Goal: Ask a question: Seek information or help from site administrators or community

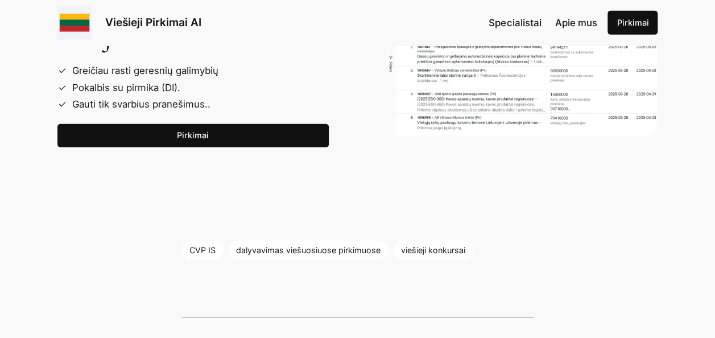
scroll to position [1592, 0]
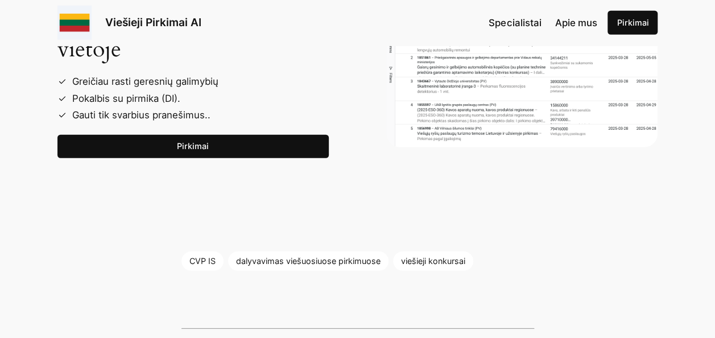
click at [224, 136] on link "Pirkimai" at bounding box center [193, 147] width 272 height 24
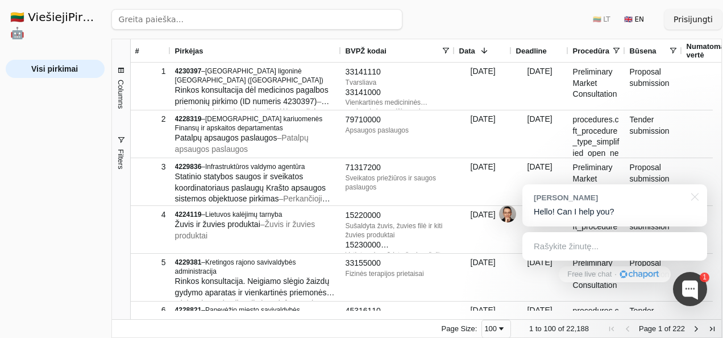
click at [190, 13] on input "search" at bounding box center [256, 19] width 291 height 20
type input "stogine"
click button "Ieškoti" at bounding box center [380, 19] width 44 height 20
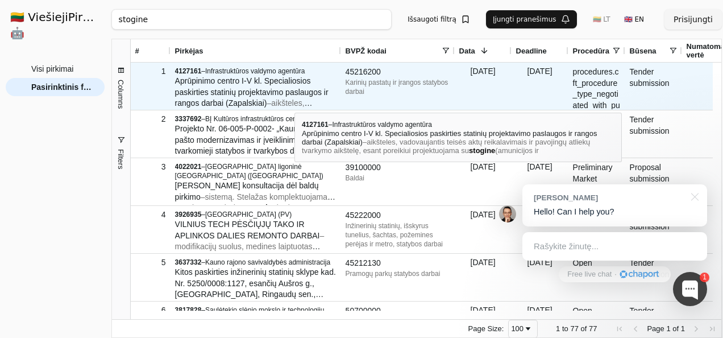
click at [294, 102] on span "aikšteles, vadovaujantis teisės aktų reikalavimais ir pavojingų atliekų tvarkym…" at bounding box center [248, 119] width 147 height 43
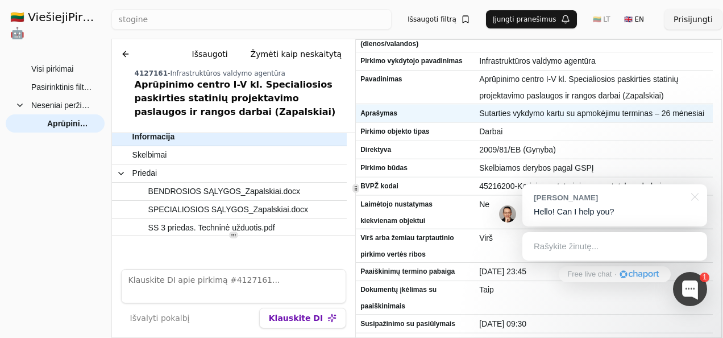
scroll to position [57, 0]
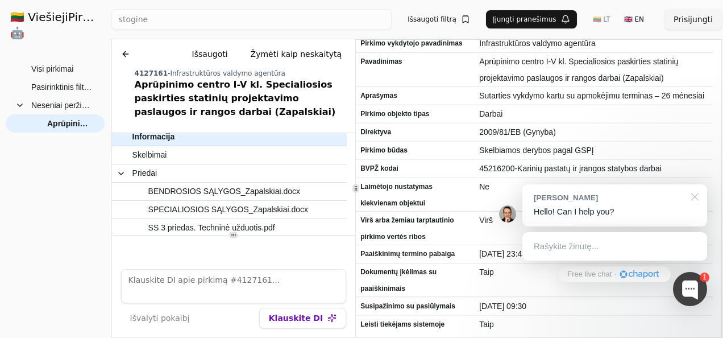
click at [691, 196] on div at bounding box center [693, 195] width 28 height 23
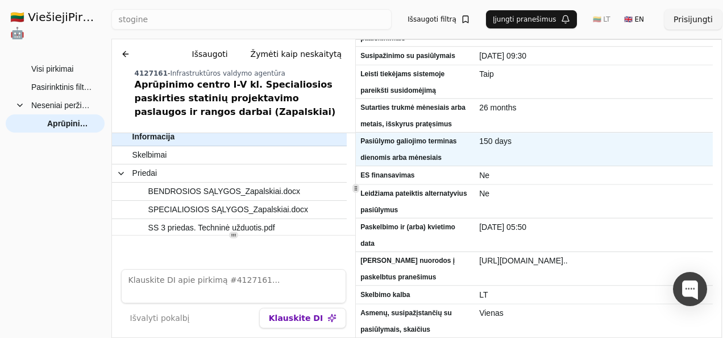
scroll to position [0, 0]
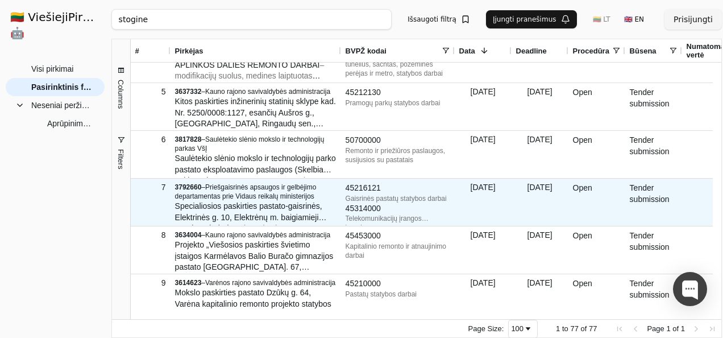
click at [241, 208] on span "Specialiosios paskirties pastato-gaisrinės, Elektrinės g. 10, Elektrėnų m. baig…" at bounding box center [251, 216] width 152 height 31
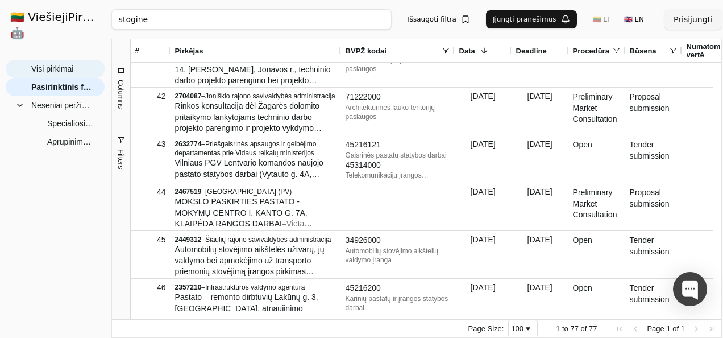
click at [72, 60] on span "Visi pirkimai" at bounding box center [52, 68] width 42 height 17
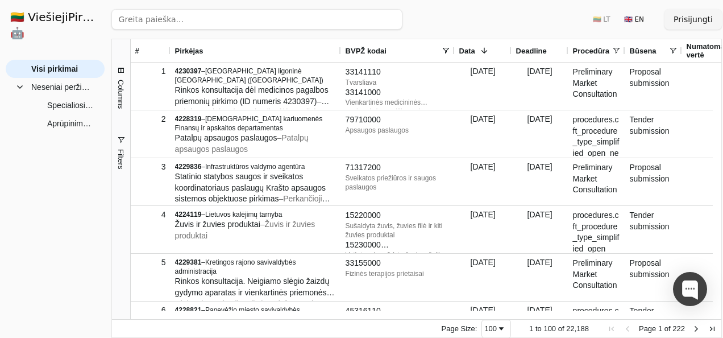
click at [229, 22] on input "search" at bounding box center [256, 19] width 291 height 20
type input "pergola"
click button "Ieškoti" at bounding box center [380, 19] width 44 height 20
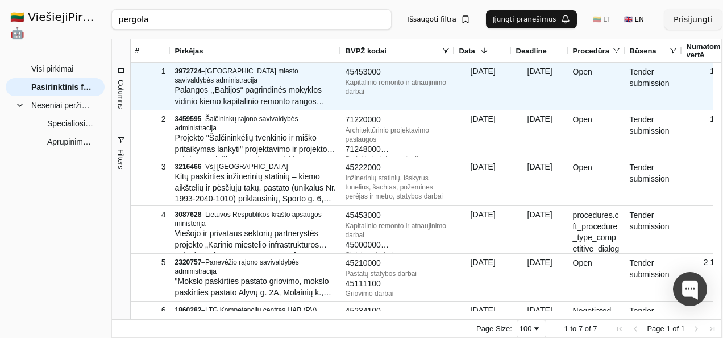
click at [287, 97] on span "Palangos ,,Baltijos“ pagrindinės mokyklos vidinio kiemo kapitalinio remonto ran…" at bounding box center [250, 100] width 150 height 31
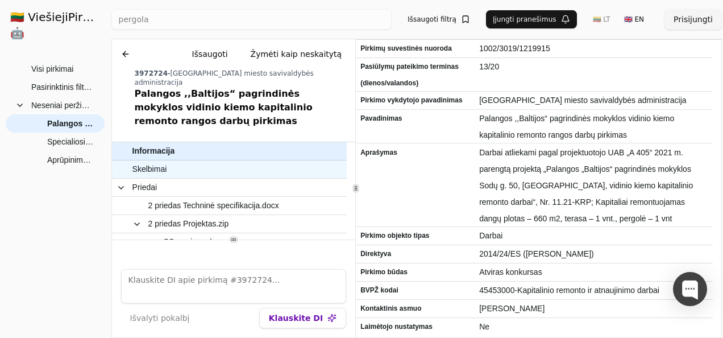
click at [206, 161] on span "Skelbimai" at bounding box center [223, 169] width 183 height 16
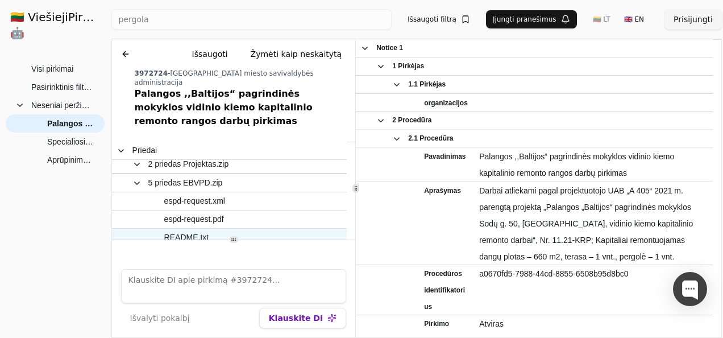
click at [227, 229] on span "README.txt" at bounding box center [223, 237] width 183 height 16
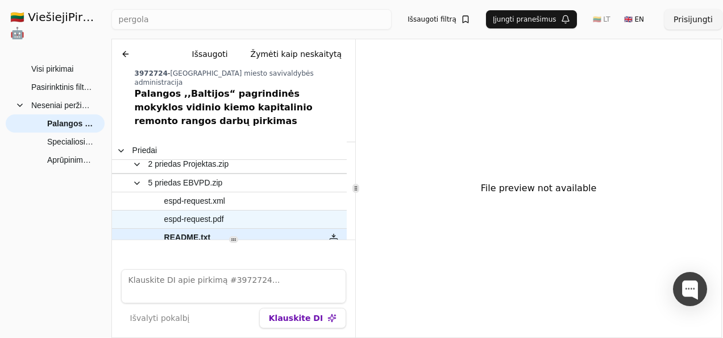
click at [222, 210] on div "espd-request.pdf" at bounding box center [216, 219] width 208 height 18
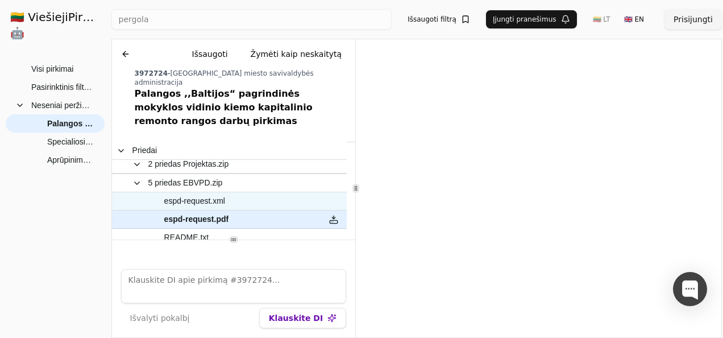
click at [210, 193] on span "espd-request.xml" at bounding box center [194, 201] width 61 height 16
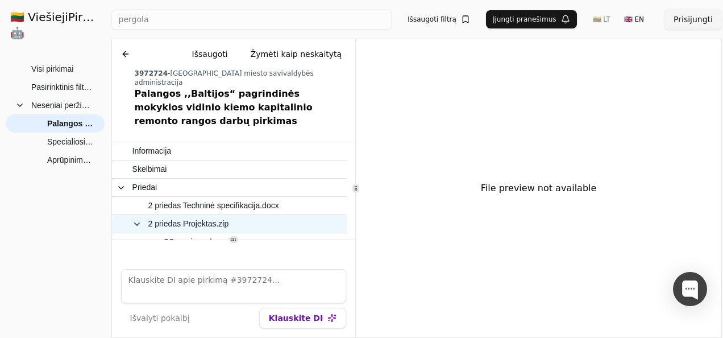
click at [247, 215] on span "2 priedas Projektas.zip" at bounding box center [216, 223] width 199 height 16
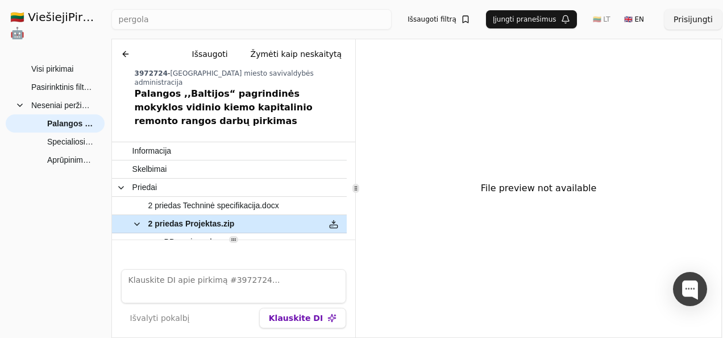
click at [329, 215] on button at bounding box center [334, 223] width 18 height 16
click at [335, 215] on button at bounding box center [334, 223] width 18 height 16
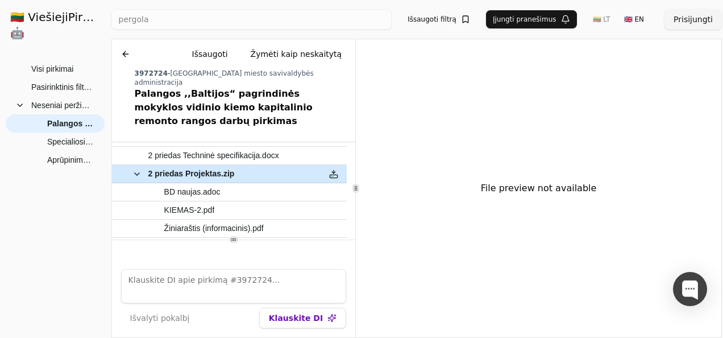
scroll to position [57, 0]
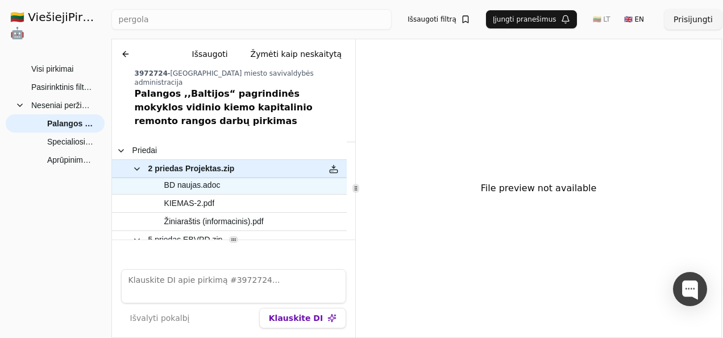
click at [238, 177] on span "BD naujas.adoc" at bounding box center [223, 185] width 183 height 16
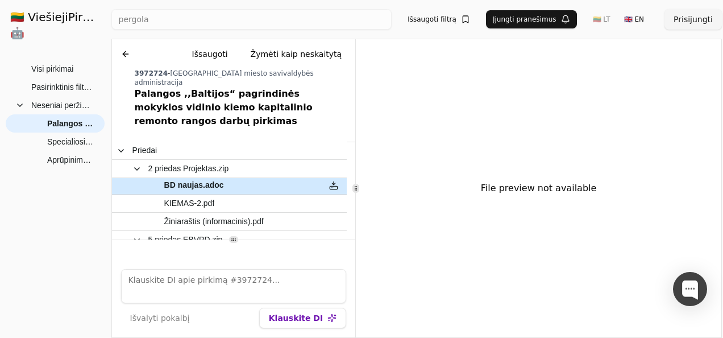
click at [327, 177] on button at bounding box center [334, 185] width 18 height 16
click at [330, 177] on button at bounding box center [334, 185] width 18 height 16
click at [310, 314] on button "Klauskite DI" at bounding box center [302, 318] width 87 height 20
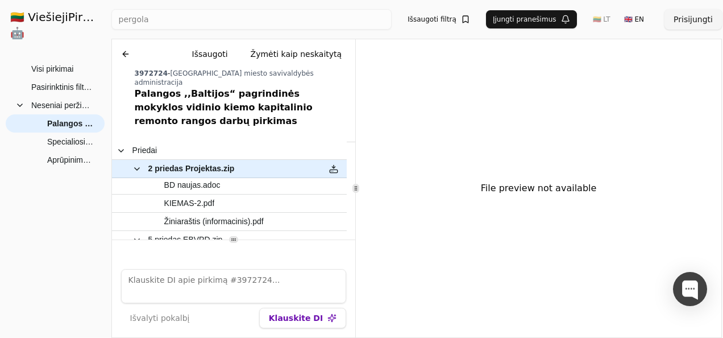
click at [702, 25] on button "Prisijungti" at bounding box center [693, 19] width 57 height 20
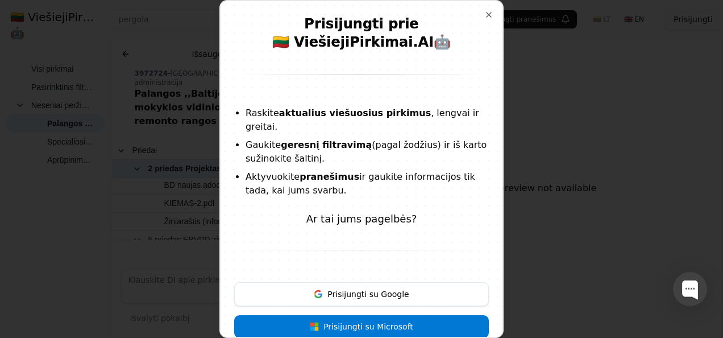
scroll to position [1, 0]
click at [398, 314] on button "Prisijungti su Microsoft" at bounding box center [361, 325] width 255 height 23
click at [404, 281] on button "Prisijungti su Google" at bounding box center [361, 293] width 255 height 24
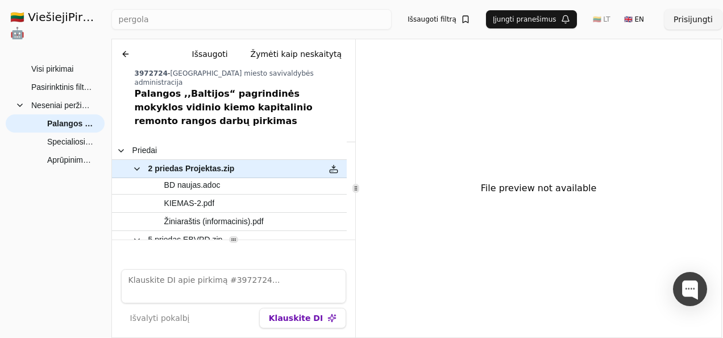
click at [699, 19] on button "Prisijungti" at bounding box center [693, 19] width 57 height 20
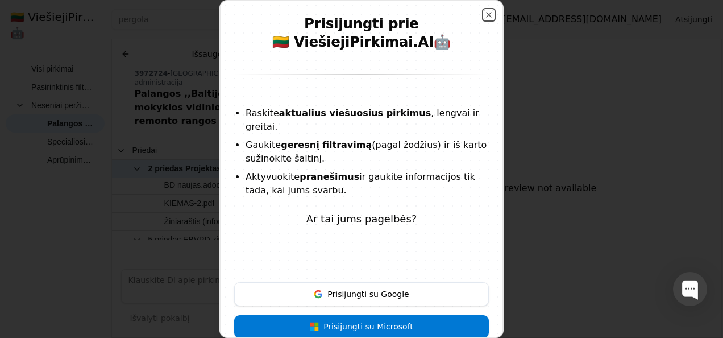
click at [484, 16] on button "Close" at bounding box center [488, 14] width 9 height 9
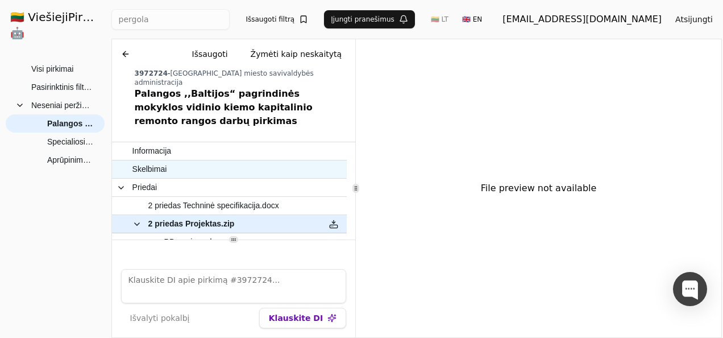
click at [195, 161] on span "Skelbimai" at bounding box center [223, 169] width 183 height 16
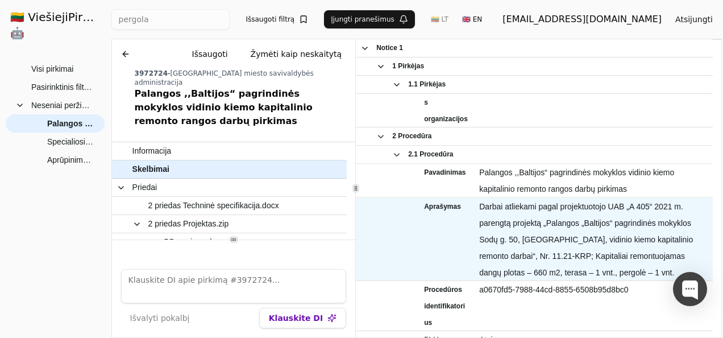
scroll to position [171, 0]
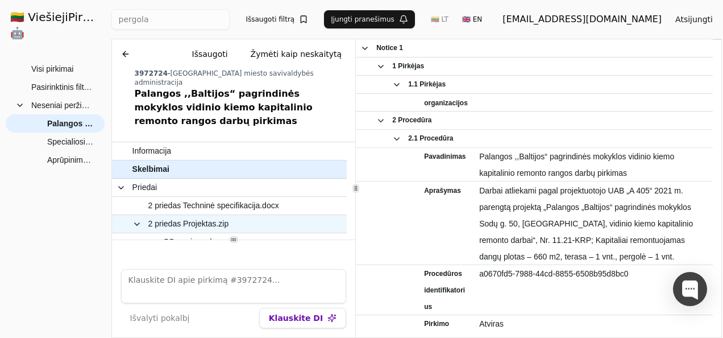
click at [246, 215] on span "2 priedas Projektas.zip" at bounding box center [216, 223] width 199 height 16
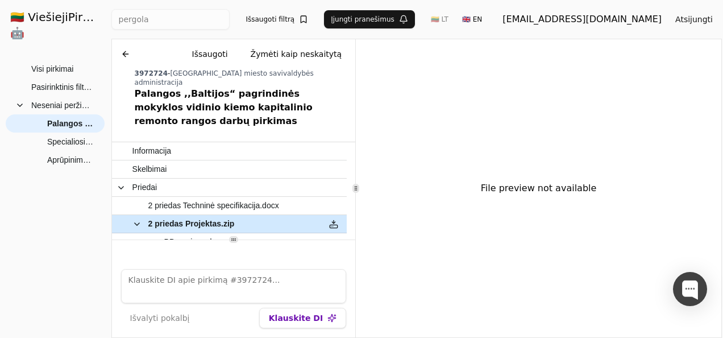
click at [337, 215] on button at bounding box center [334, 223] width 18 height 16
click at [332, 215] on button at bounding box center [334, 223] width 18 height 16
click at [219, 280] on textarea at bounding box center [234, 286] width 226 height 34
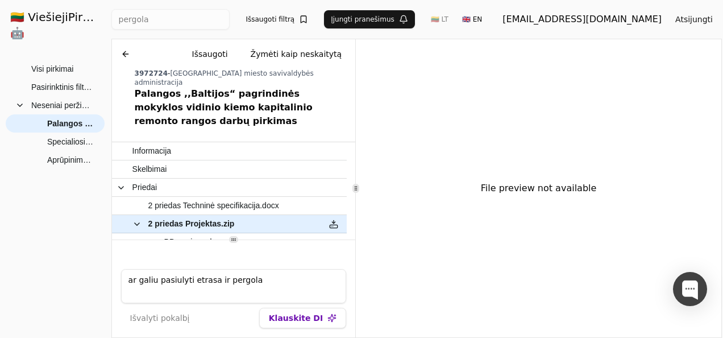
type textarea "ar galiu pasiulyti etrasa ir pergola"
click at [302, 321] on button "Klauskite DI" at bounding box center [302, 318] width 87 height 20
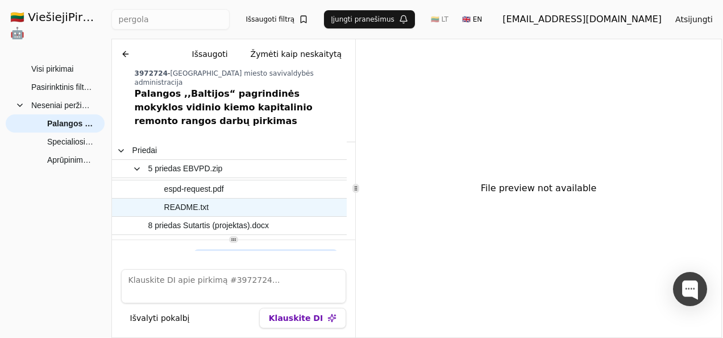
scroll to position [144, 0]
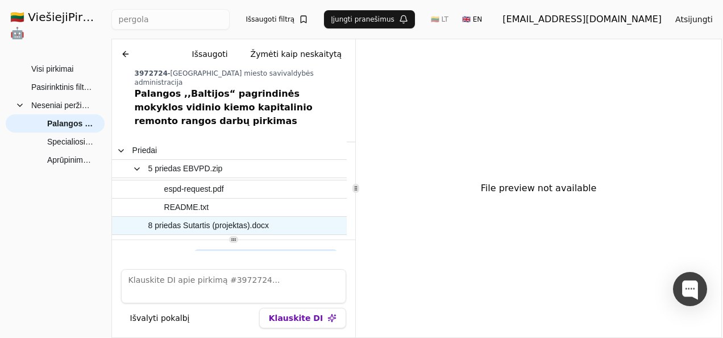
click at [259, 217] on span "8 priedas Sutartis (projektas).docx" at bounding box center [208, 225] width 121 height 16
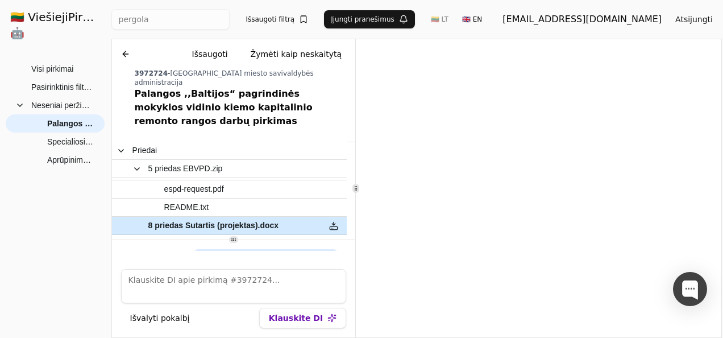
click at [335, 217] on button at bounding box center [334, 225] width 18 height 16
